Goal: Task Accomplishment & Management: Manage account settings

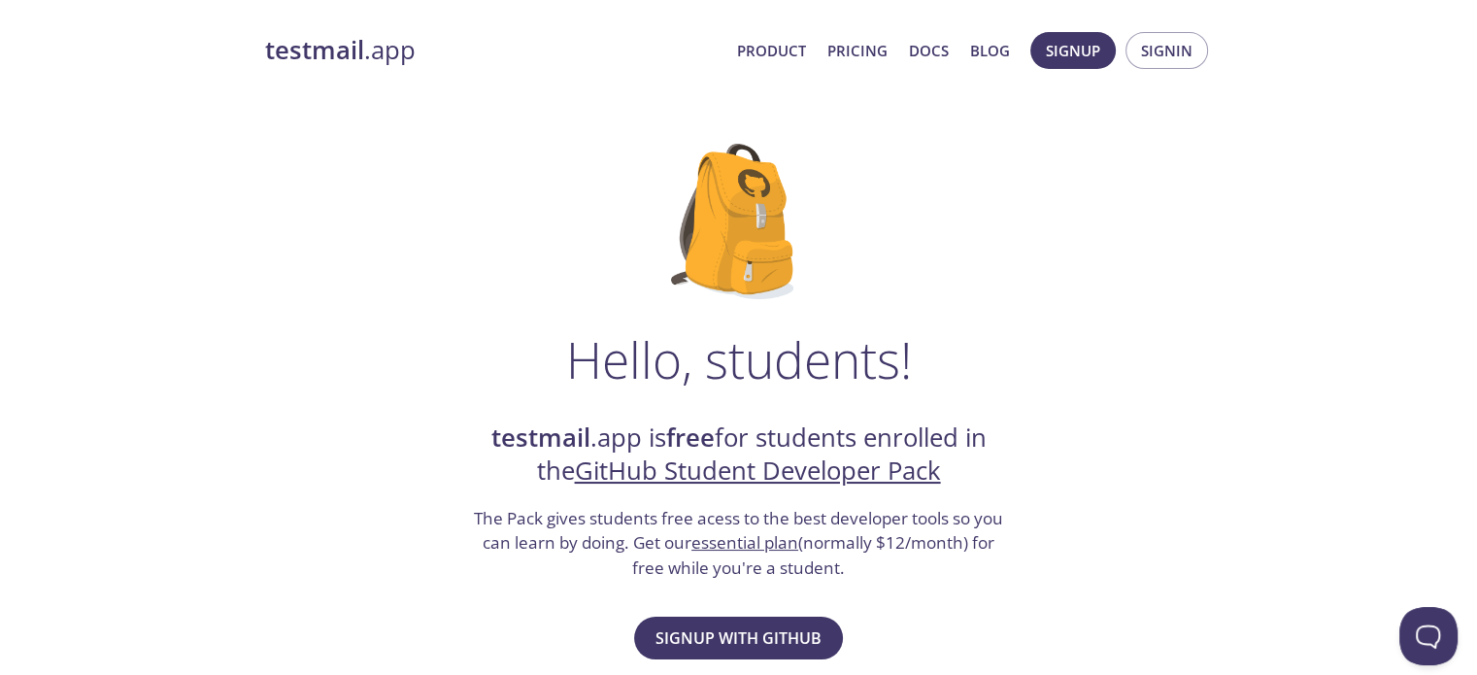
click at [360, 55] on strong "testmail" at bounding box center [314, 50] width 99 height 34
click at [719, 648] on span "Signup with GitHub" at bounding box center [738, 637] width 166 height 27
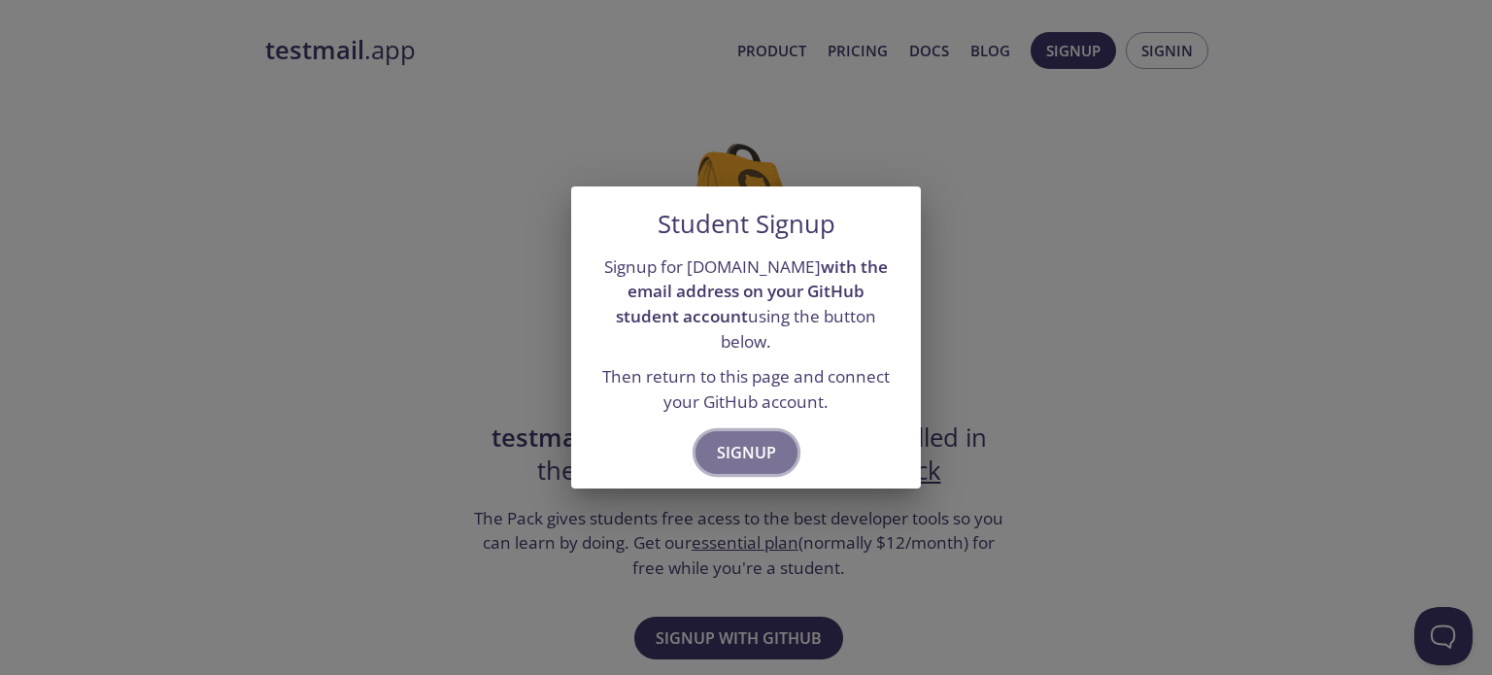
click at [726, 440] on span "Signup" at bounding box center [746, 452] width 59 height 27
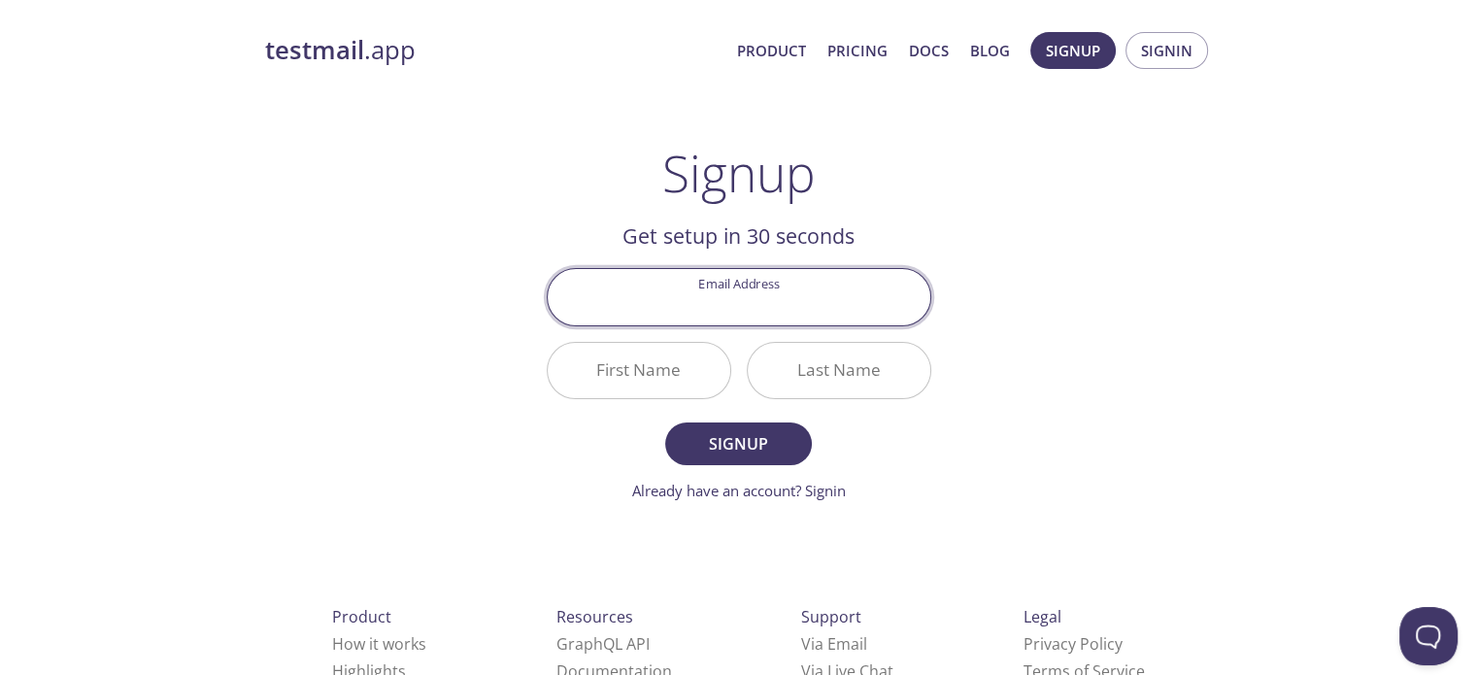
click at [767, 302] on input "Email Address" at bounding box center [739, 296] width 383 height 55
type input "jangirravi820@gmail.com"
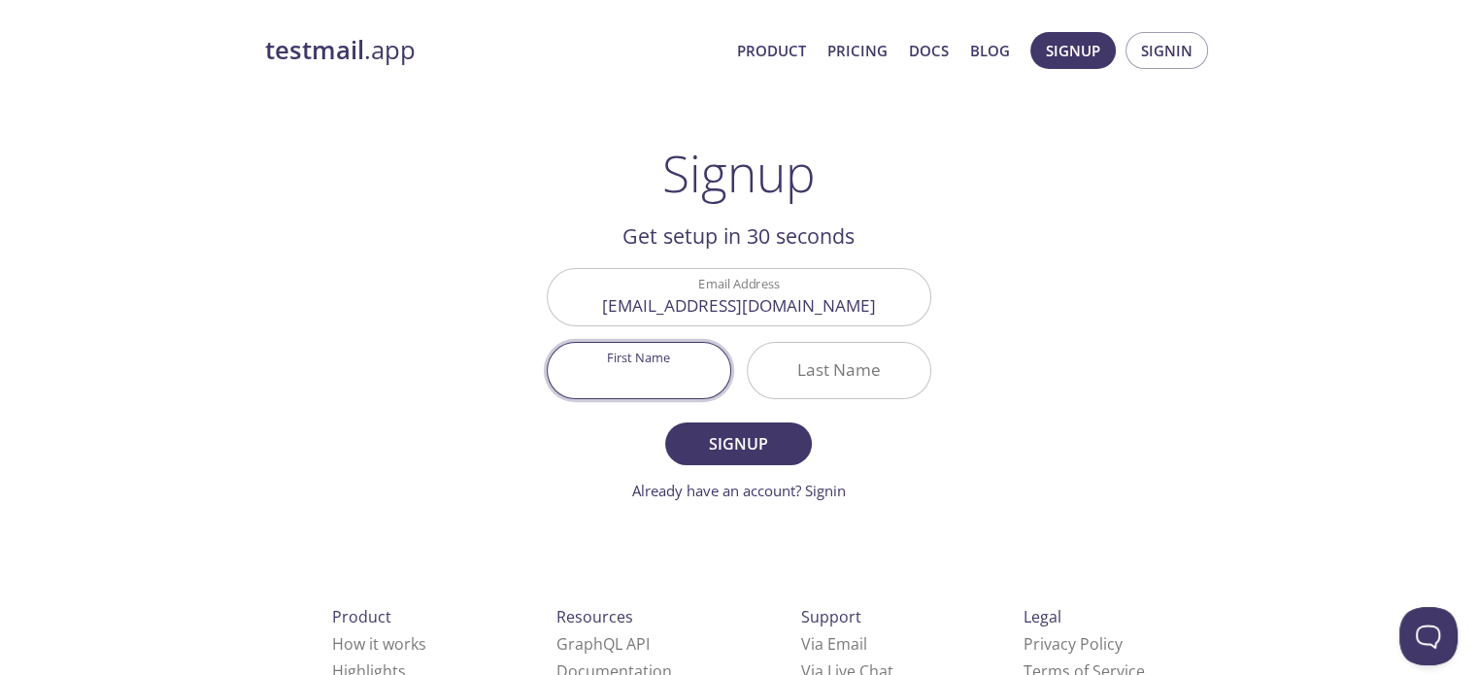
click at [679, 352] on input "First Name" at bounding box center [639, 370] width 183 height 55
type input "Ravi"
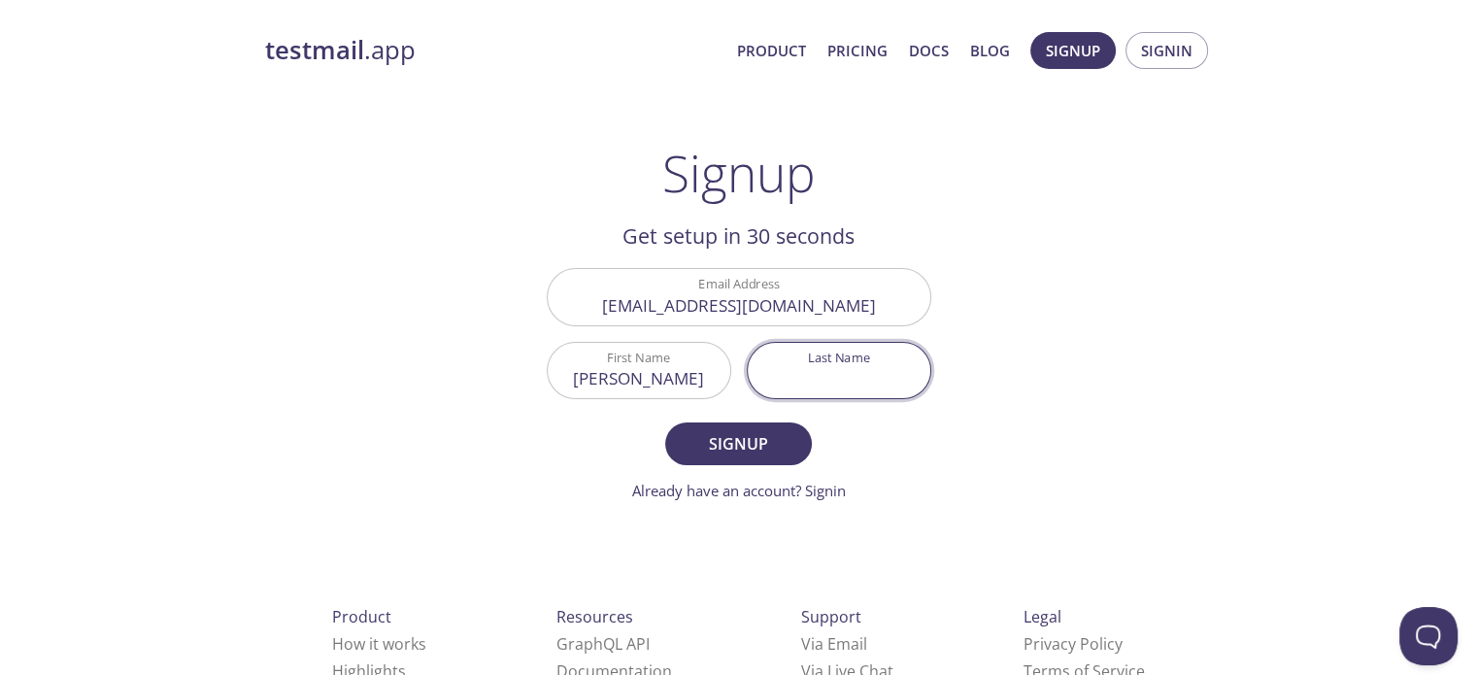
click at [780, 368] on input "Last Name" at bounding box center [839, 370] width 183 height 55
type input "Jangid"
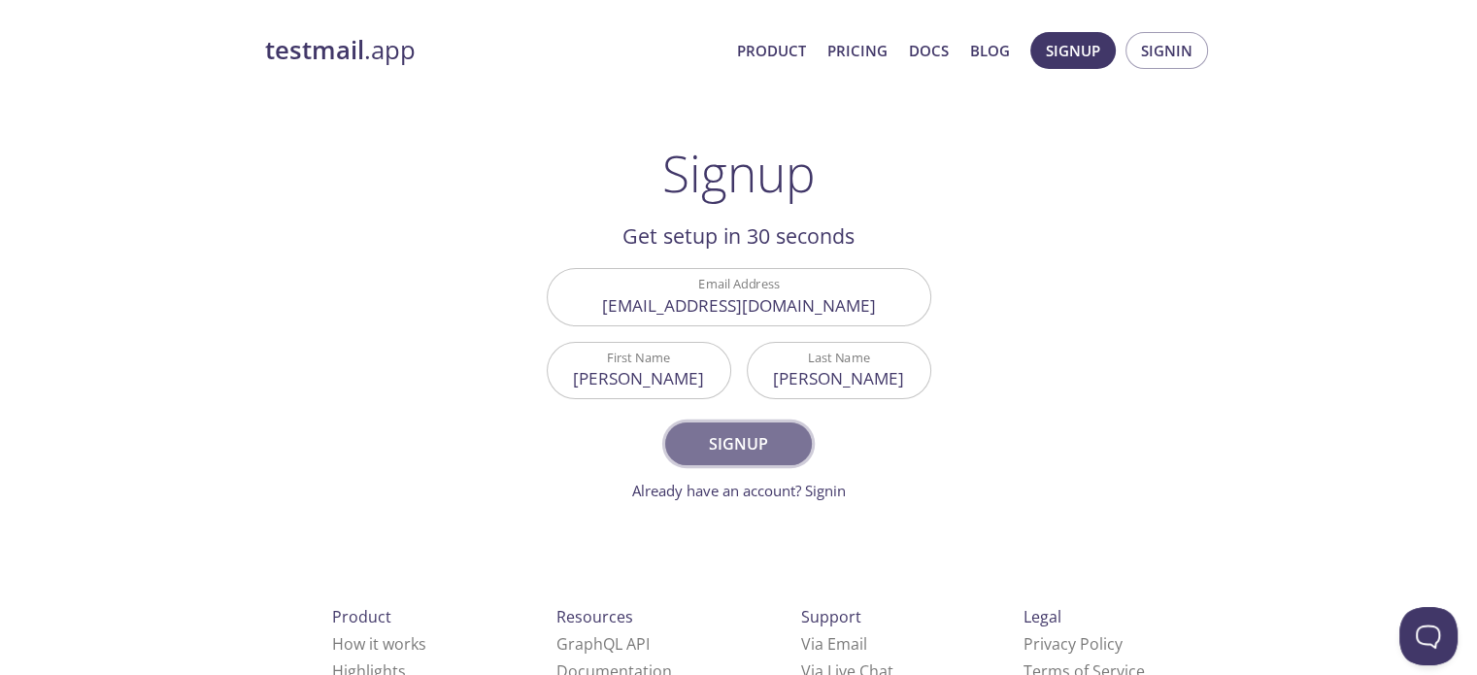
click at [771, 430] on span "Signup" at bounding box center [738, 443] width 103 height 27
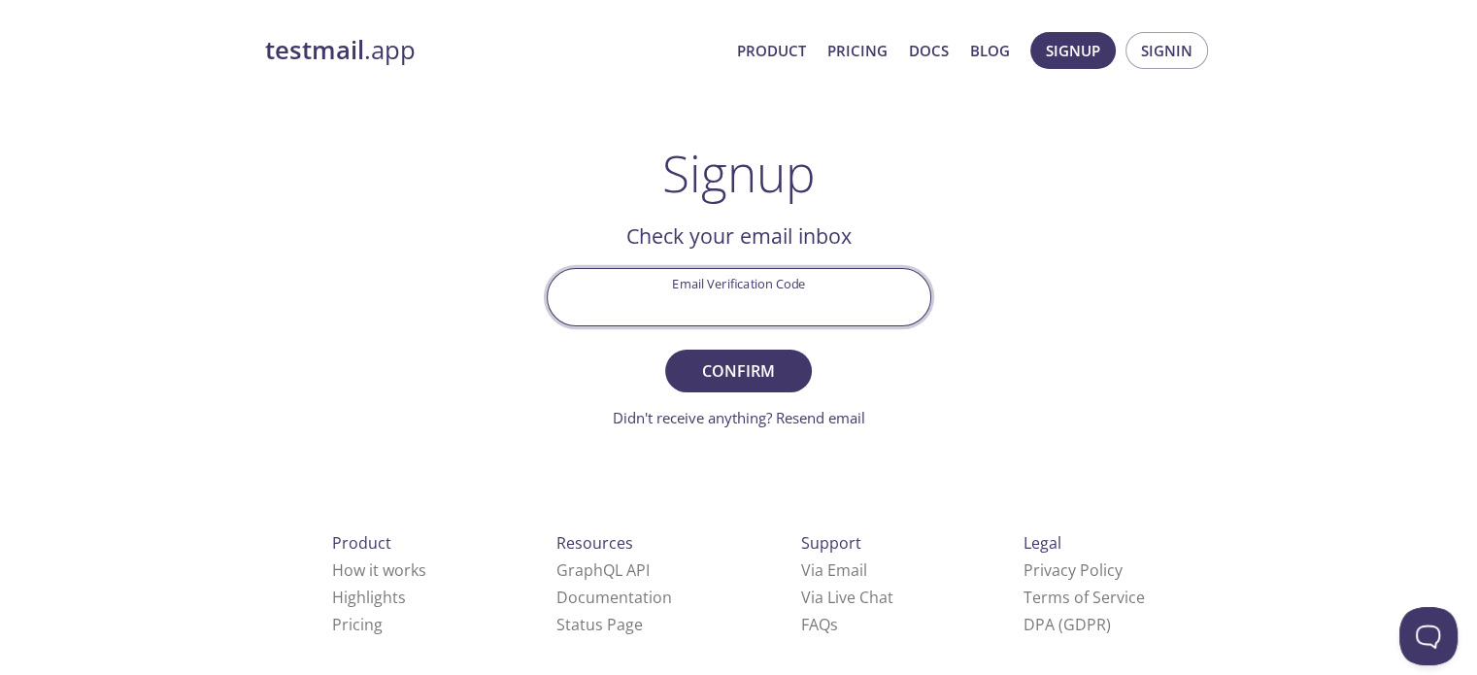
click at [723, 283] on input "Email Verification Code" at bounding box center [739, 296] width 383 height 55
type input "YKNL8FR"
click at [665, 350] on button "Confirm" at bounding box center [738, 371] width 146 height 43
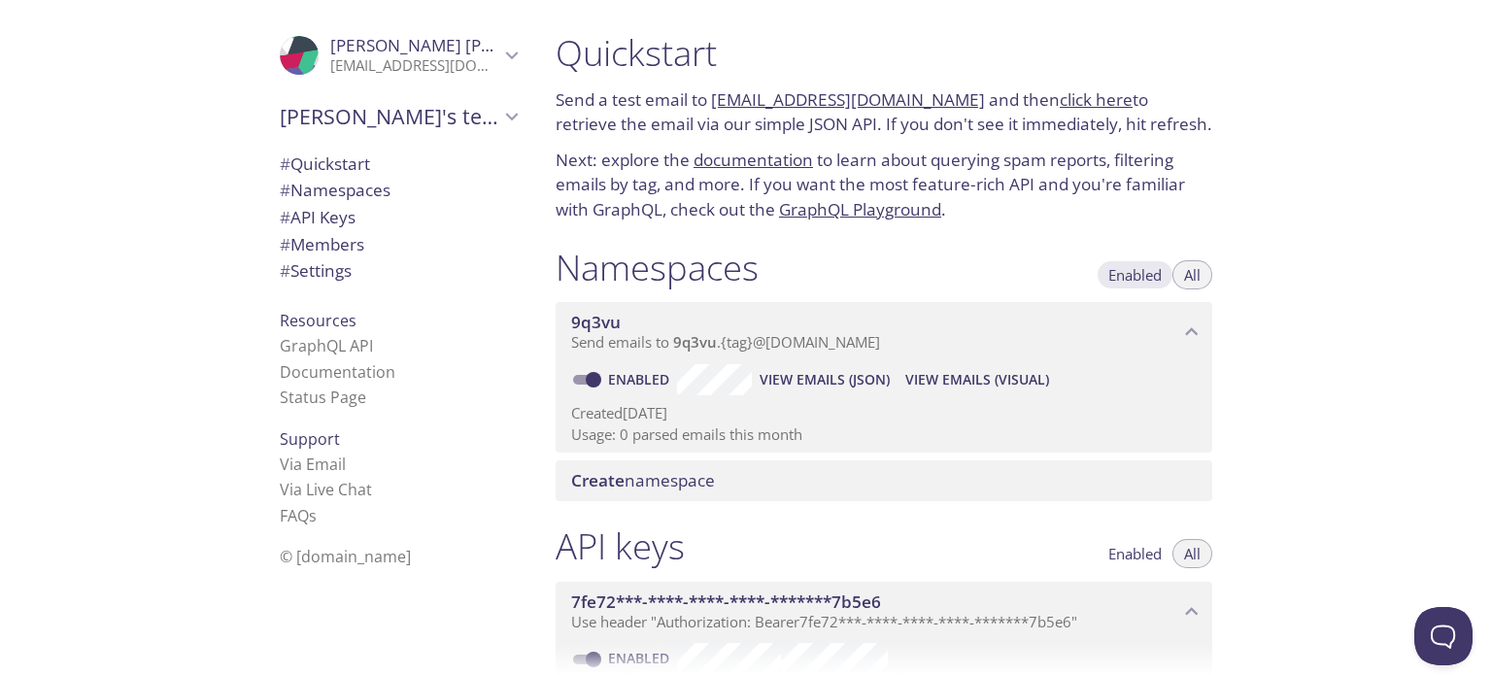
click at [1138, 275] on span "Enabled" at bounding box center [1134, 275] width 53 height 0
click at [915, 286] on div "Namespaces Enabled All" at bounding box center [883, 270] width 656 height 49
click at [591, 380] on input "Enabled" at bounding box center [593, 379] width 70 height 23
checkbox input "false"
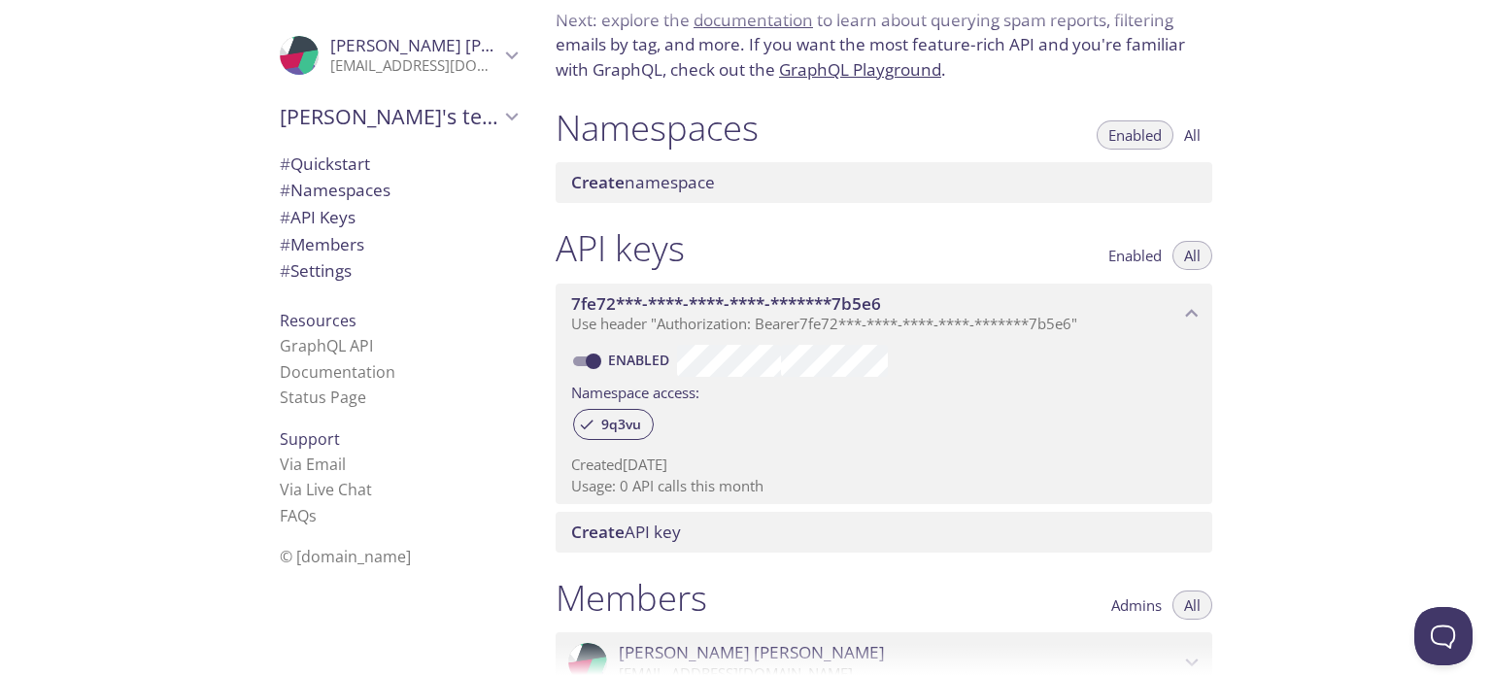
scroll to position [143, 0]
click at [593, 359] on input "Enabled" at bounding box center [593, 358] width 70 height 23
checkbox input "false"
click at [1196, 143] on button "All" at bounding box center [1192, 131] width 40 height 29
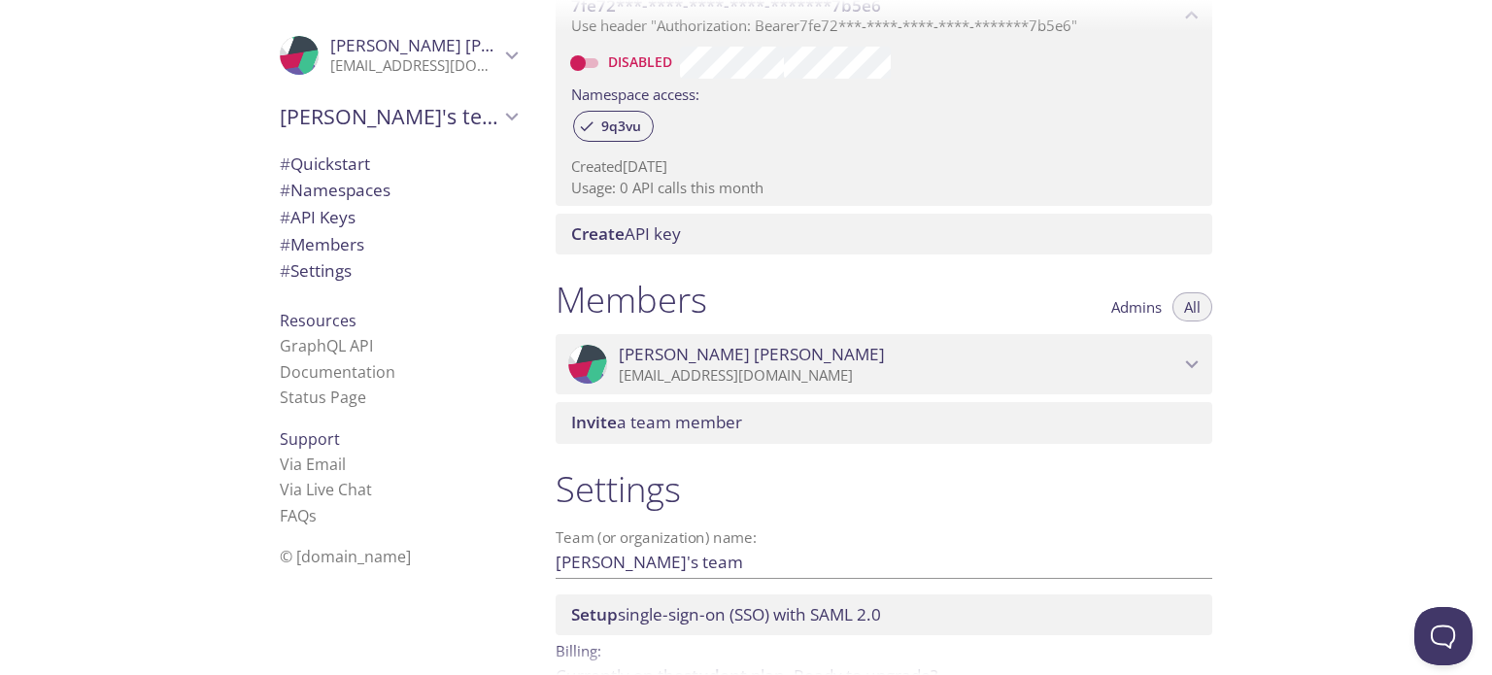
scroll to position [597, 0]
click at [314, 189] on span "# Namespaces" at bounding box center [335, 190] width 111 height 22
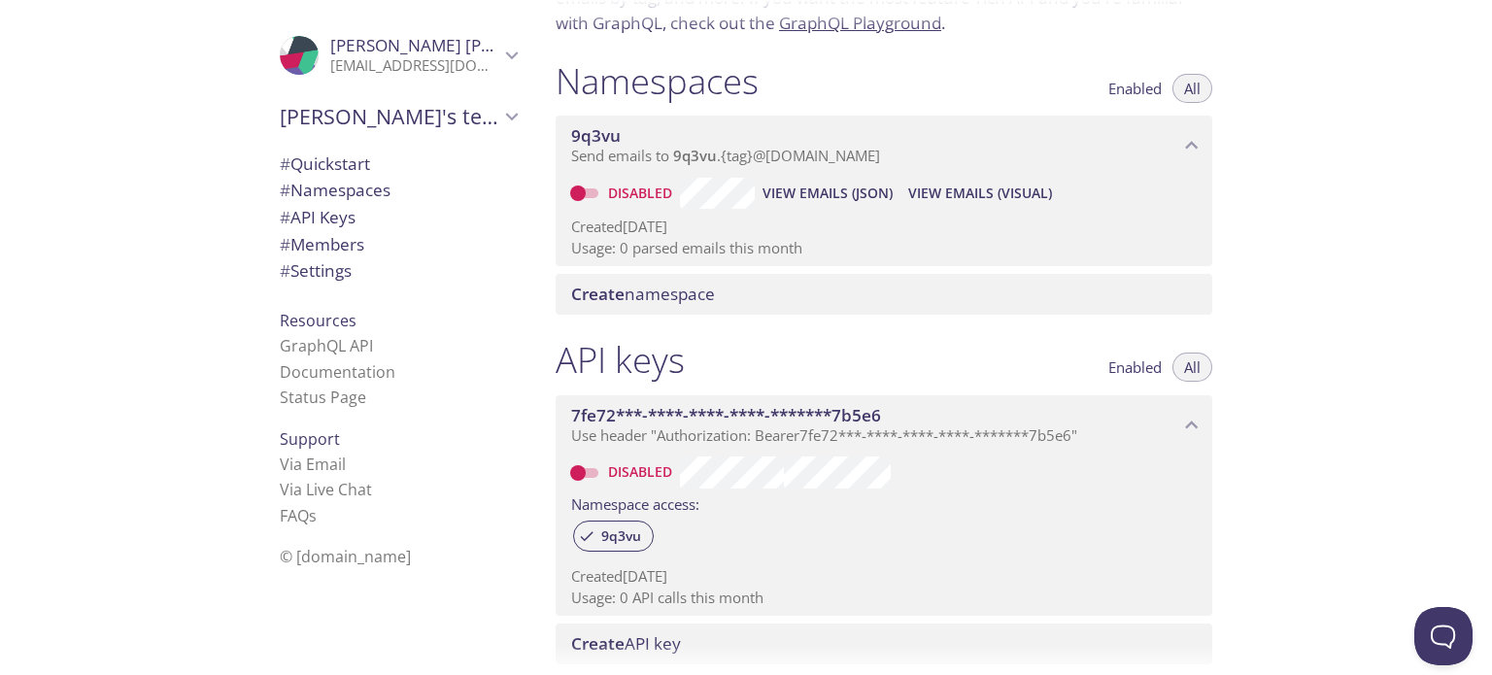
scroll to position [183, 0]
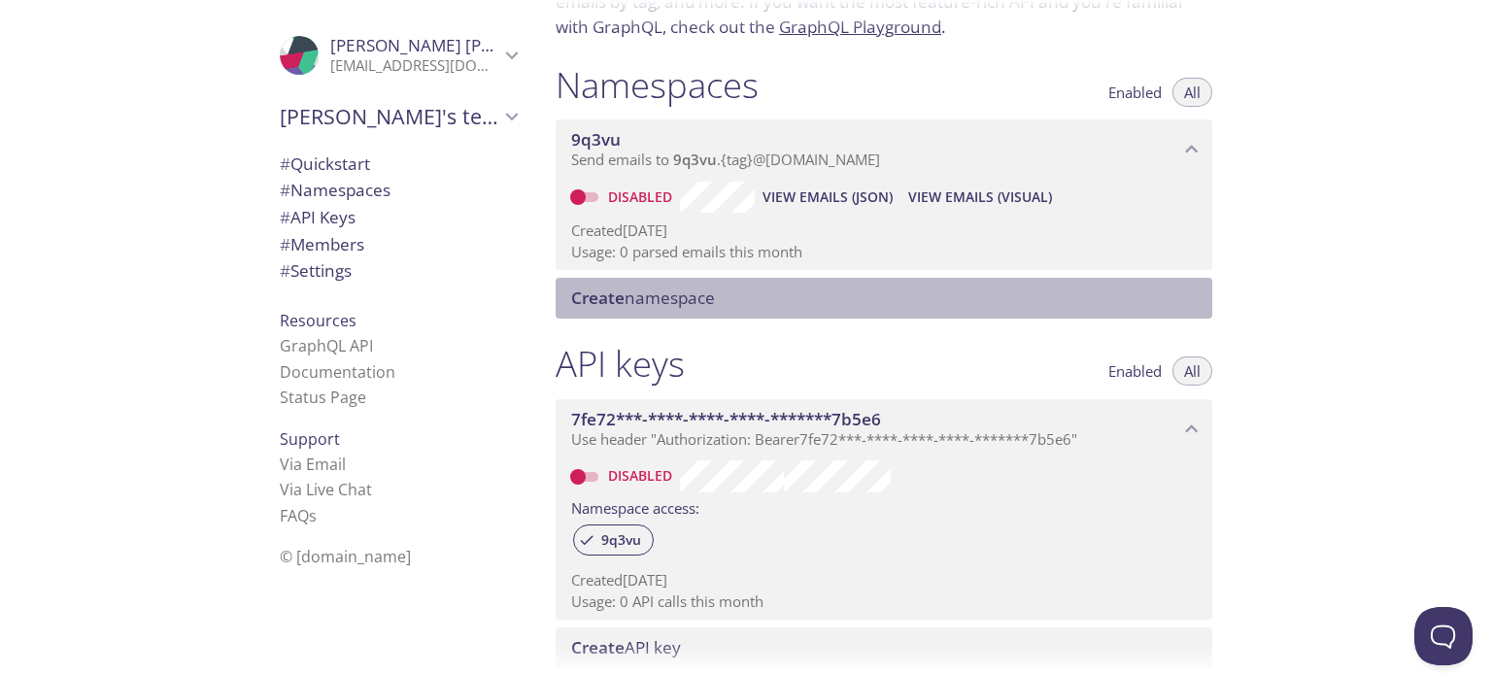
click at [735, 296] on span "Create namespace" at bounding box center [887, 297] width 633 height 21
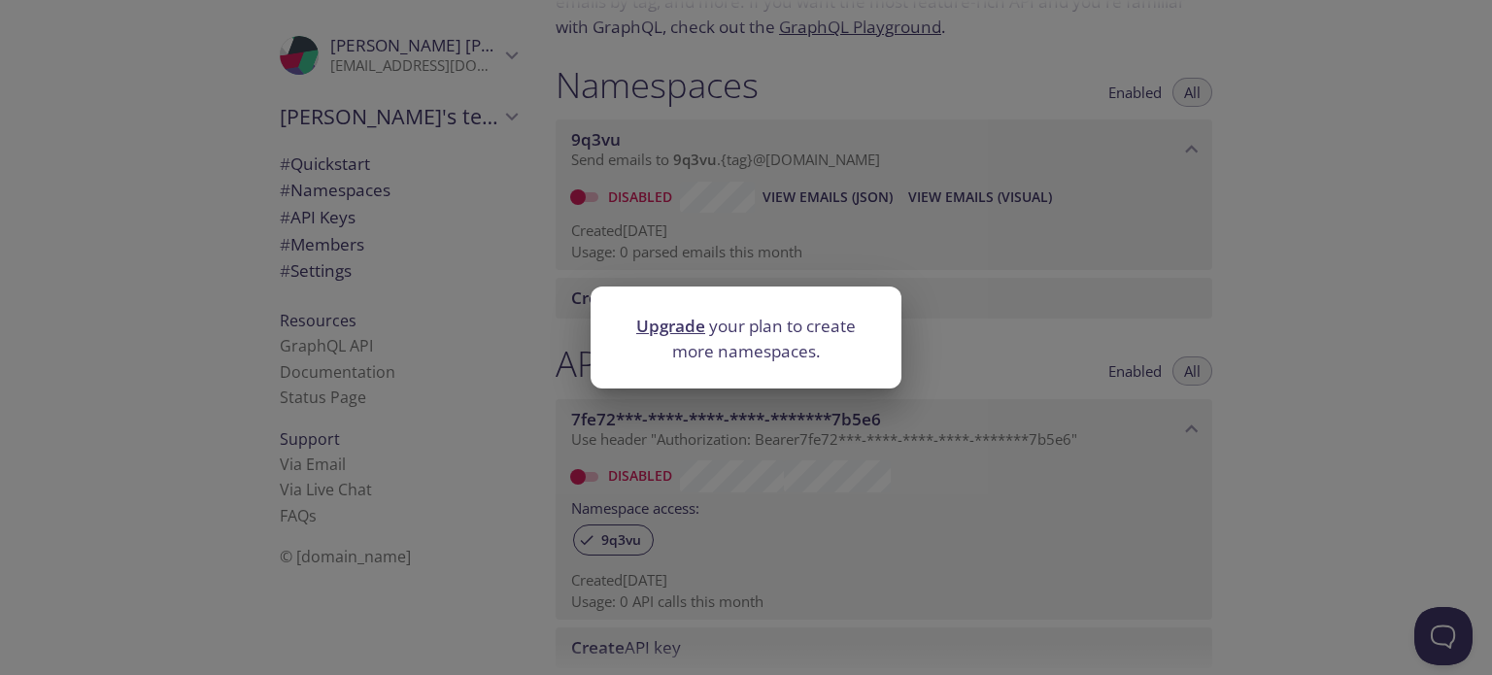
click at [1097, 316] on div "Upgrade your plan to create more namespaces." at bounding box center [746, 337] width 1492 height 675
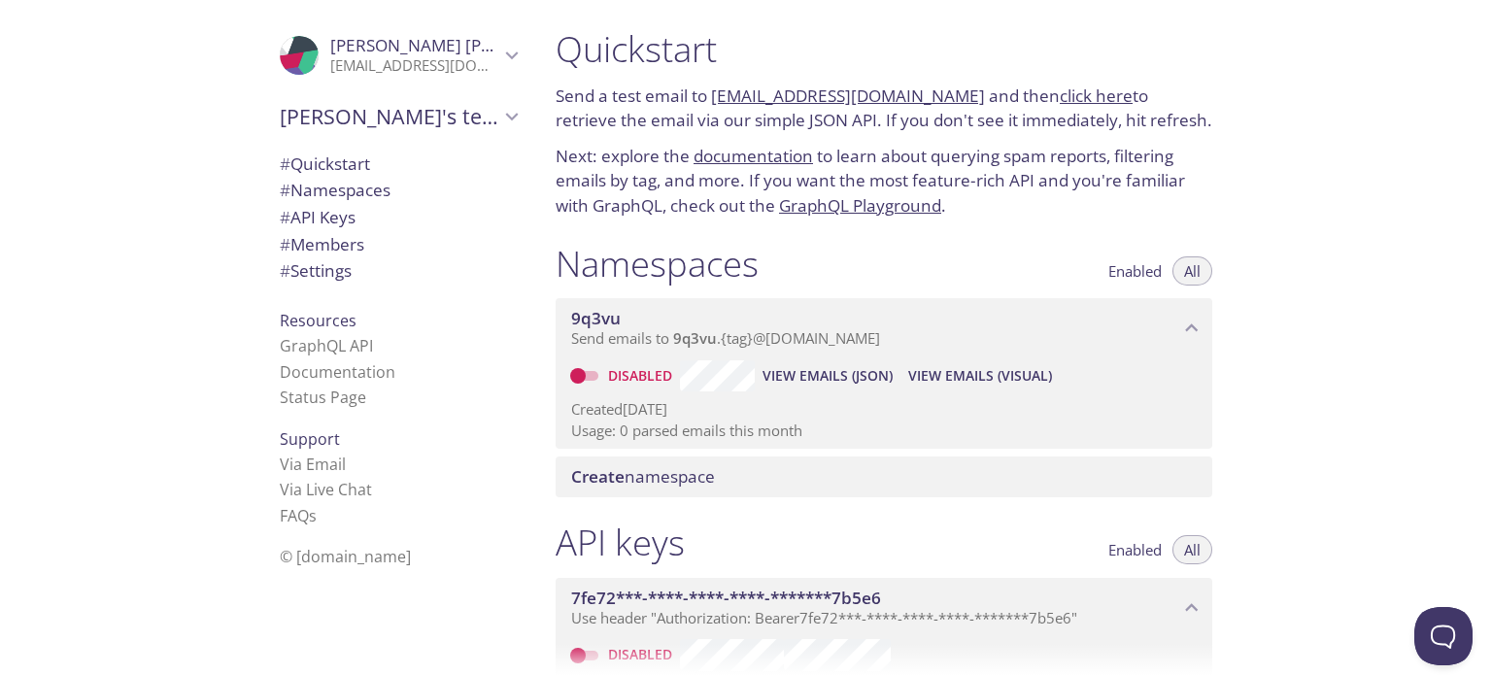
scroll to position [0, 0]
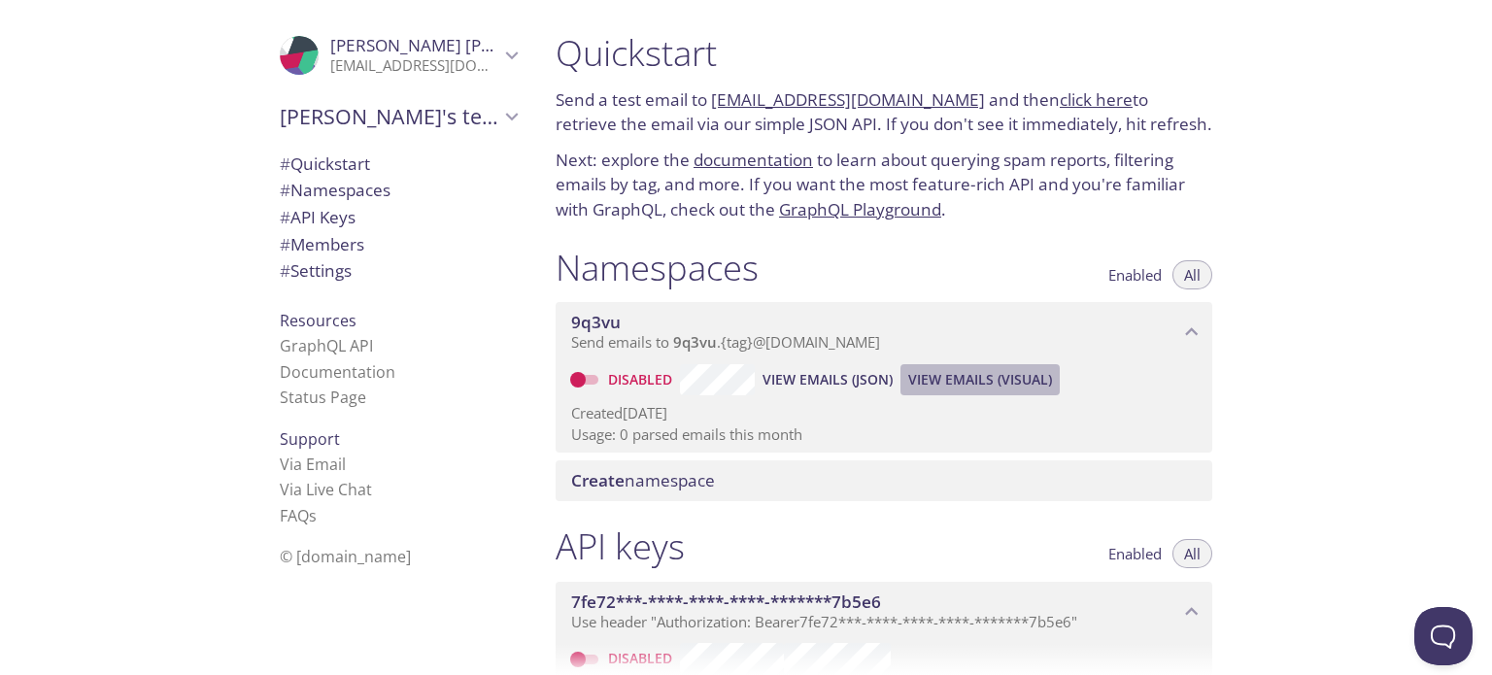
click at [943, 379] on span "View Emails (Visual)" at bounding box center [980, 379] width 144 height 23
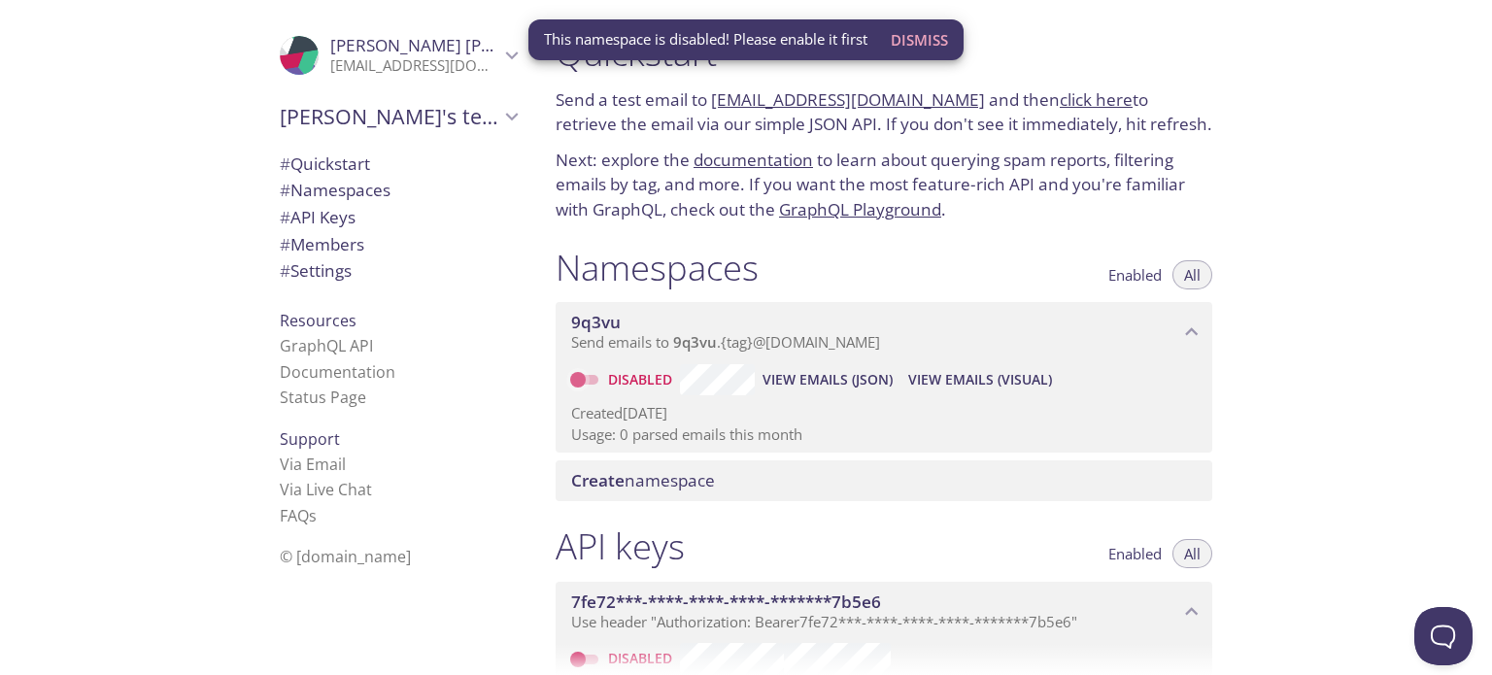
click at [586, 374] on input "Disabled" at bounding box center [578, 379] width 70 height 23
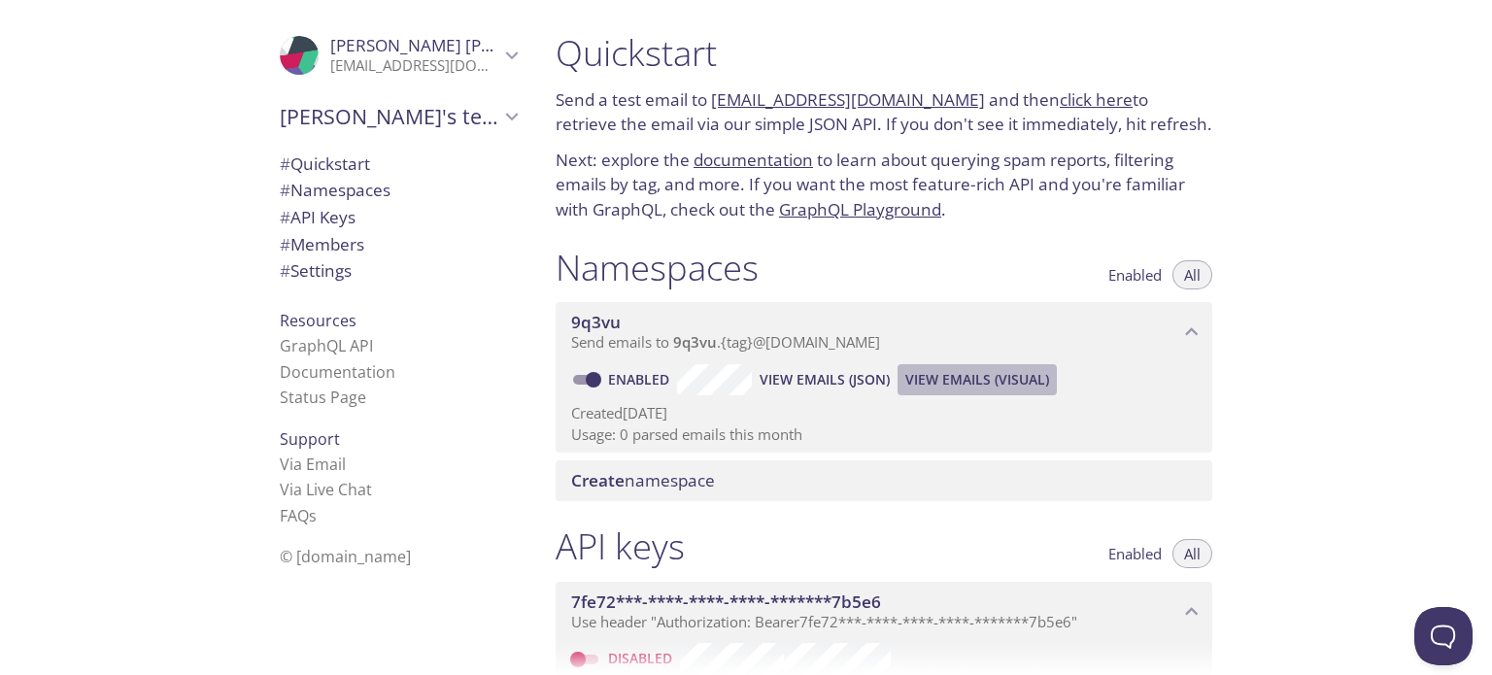
click at [967, 376] on span "View Emails (Visual)" at bounding box center [977, 379] width 144 height 23
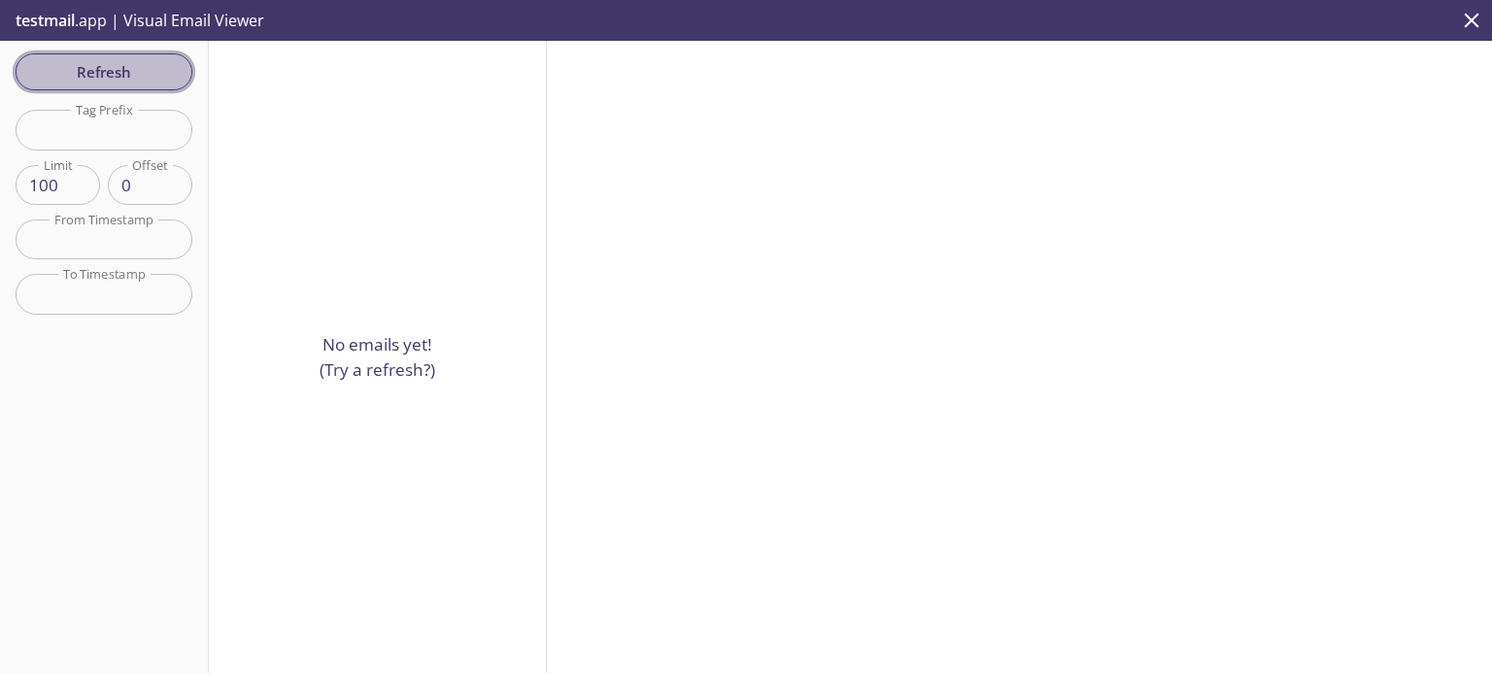
click at [117, 73] on span "Refresh" at bounding box center [104, 71] width 146 height 25
click at [85, 83] on span "Refresh" at bounding box center [104, 71] width 146 height 25
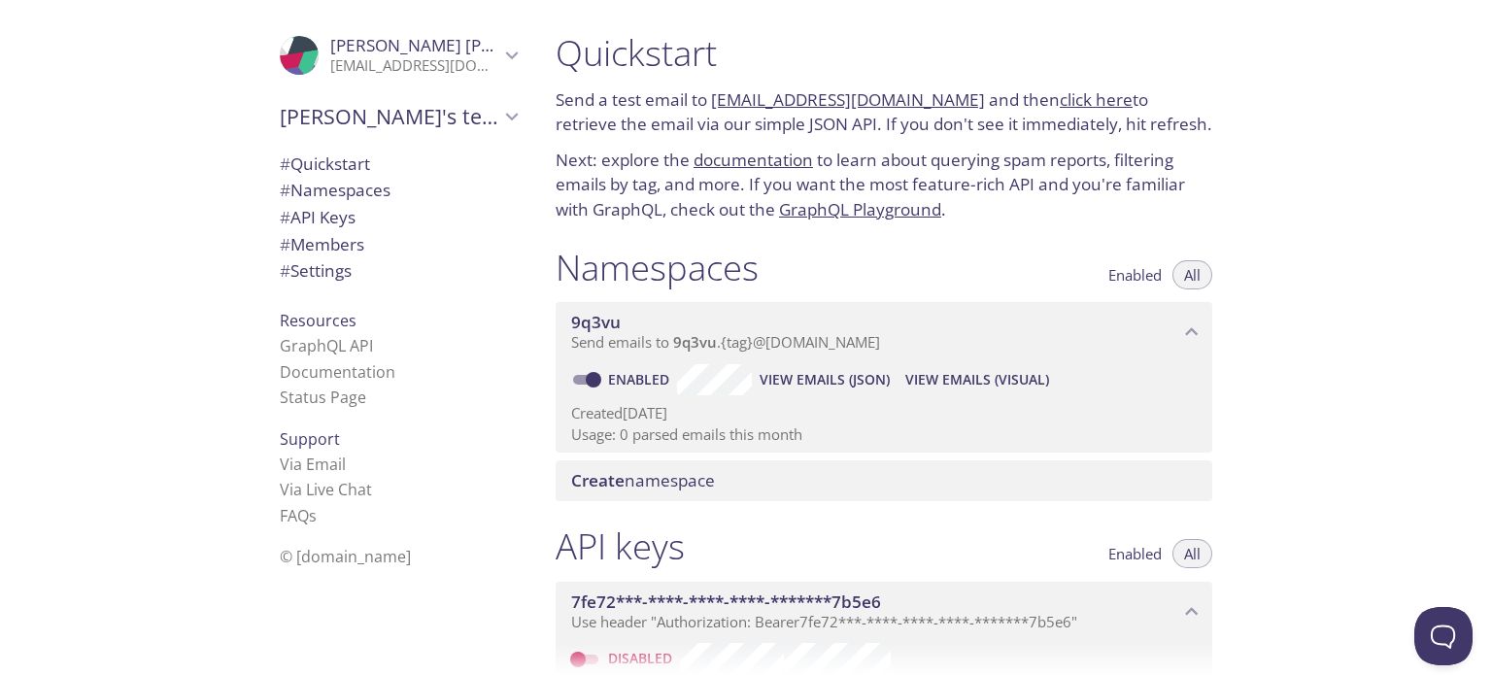
click at [1059, 104] on link "click here" at bounding box center [1095, 99] width 73 height 22
click at [595, 379] on input "Enabled" at bounding box center [593, 379] width 70 height 23
checkbox input "false"
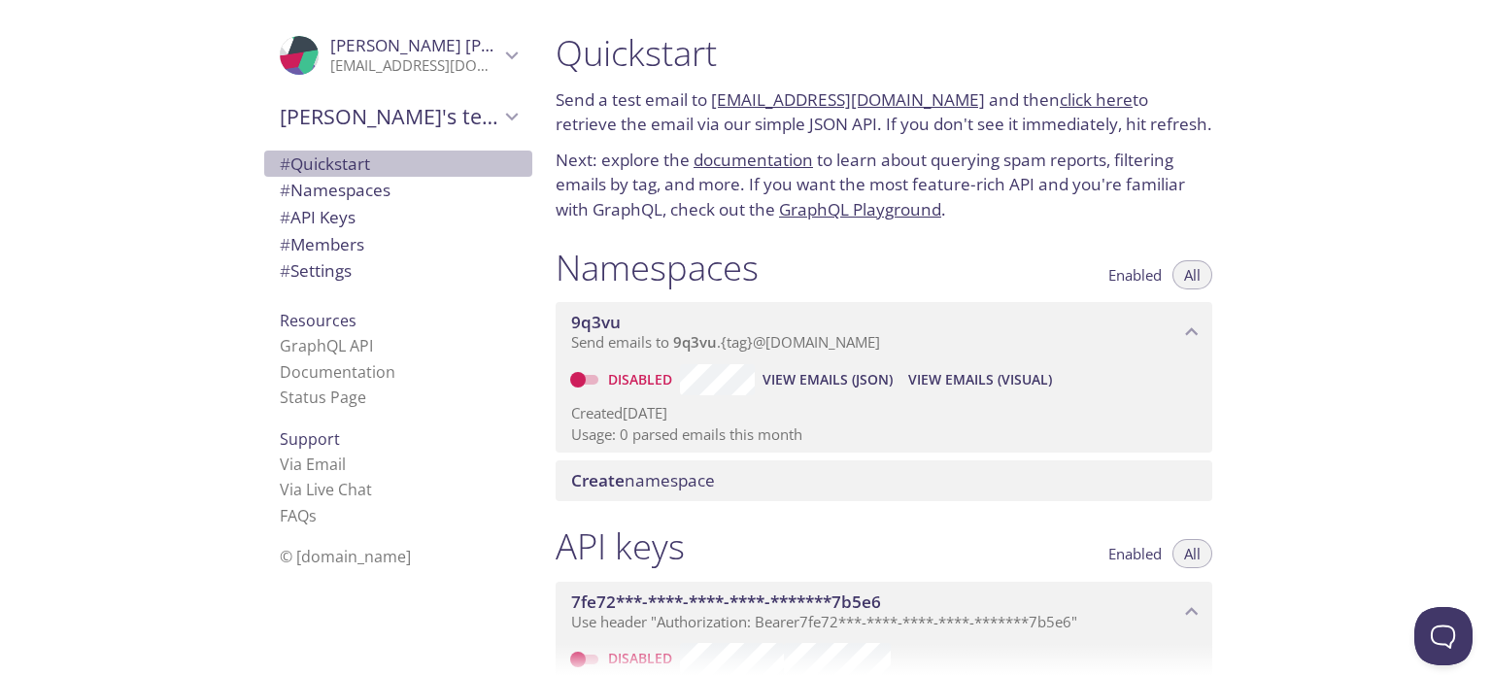
click at [342, 166] on span "# Quickstart" at bounding box center [325, 163] width 90 height 22
